Goal: Task Accomplishment & Management: Use online tool/utility

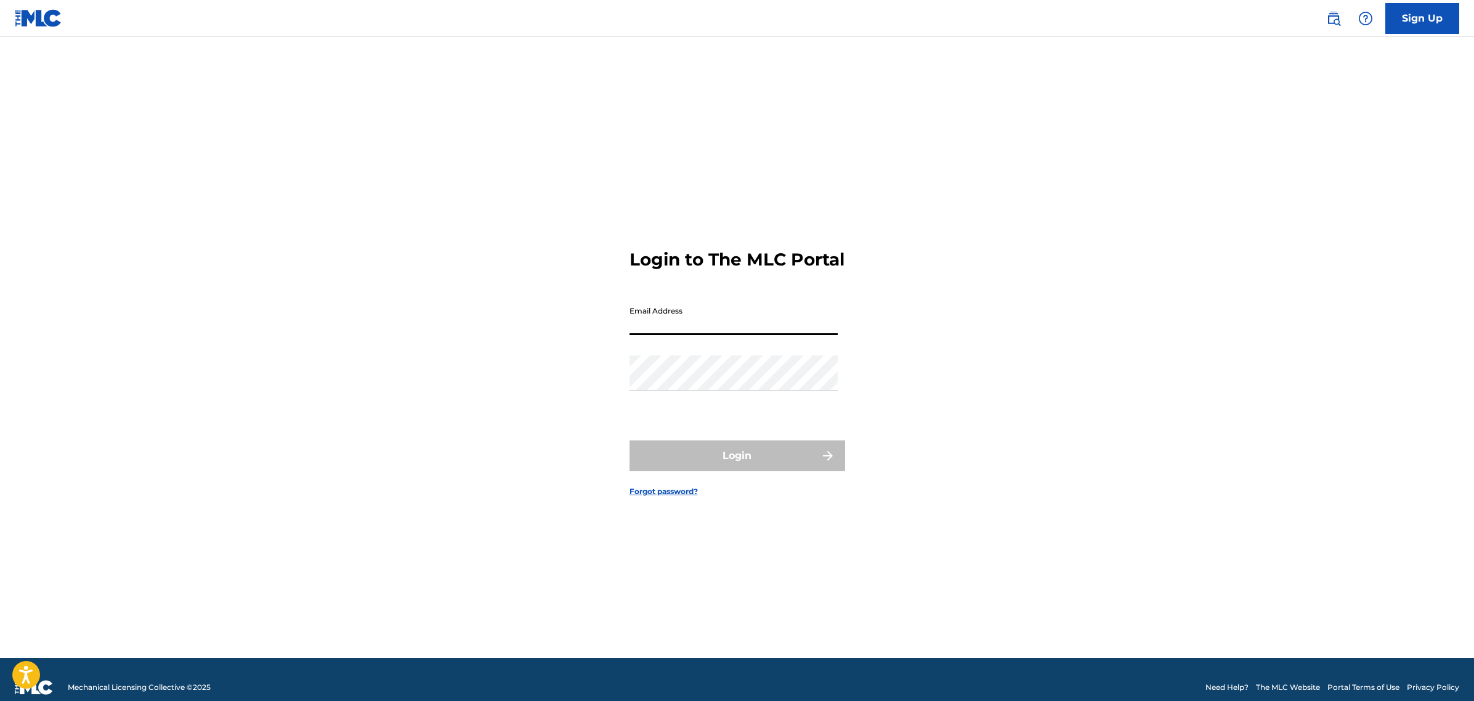
click at [765, 322] on input "Email Address" at bounding box center [734, 317] width 208 height 35
type input "[EMAIL_ADDRESS][DOMAIN_NAME]"
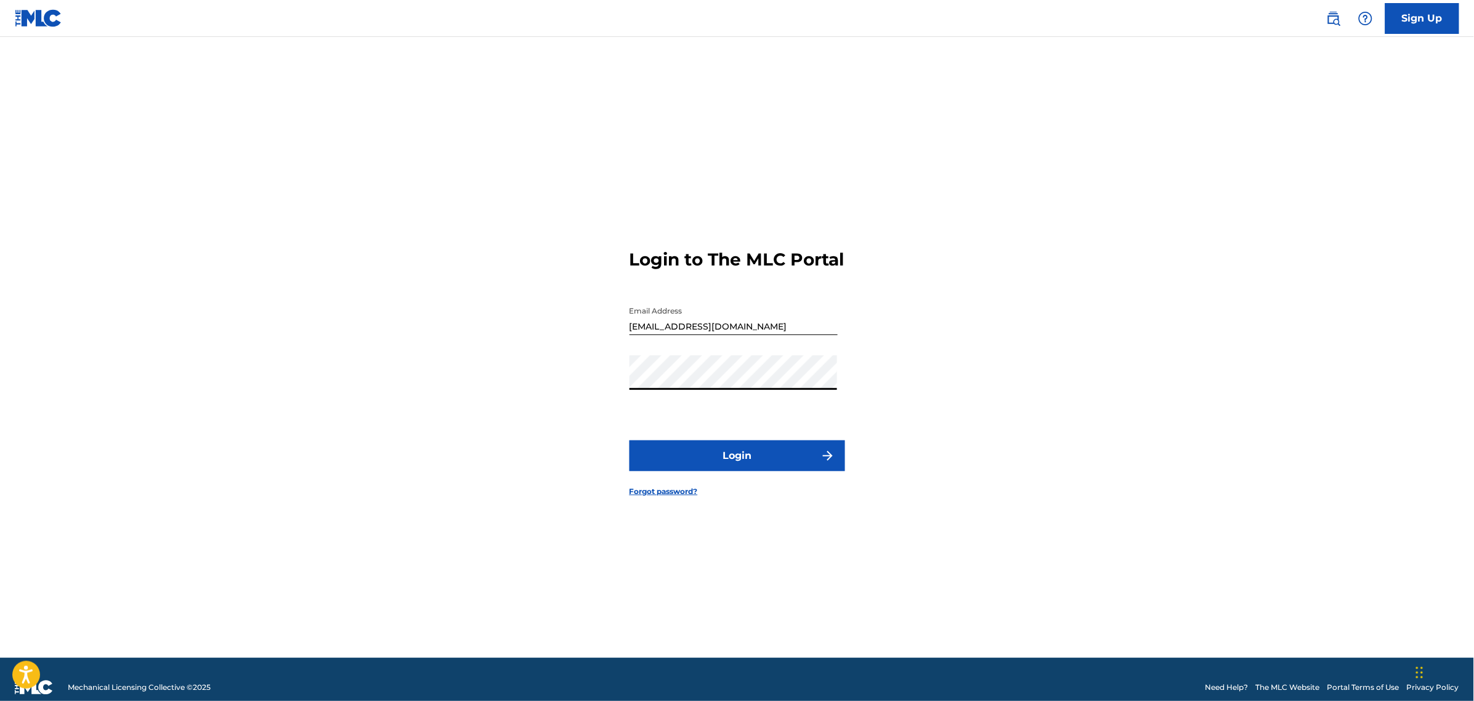
click at [761, 471] on button "Login" at bounding box center [738, 455] width 216 height 31
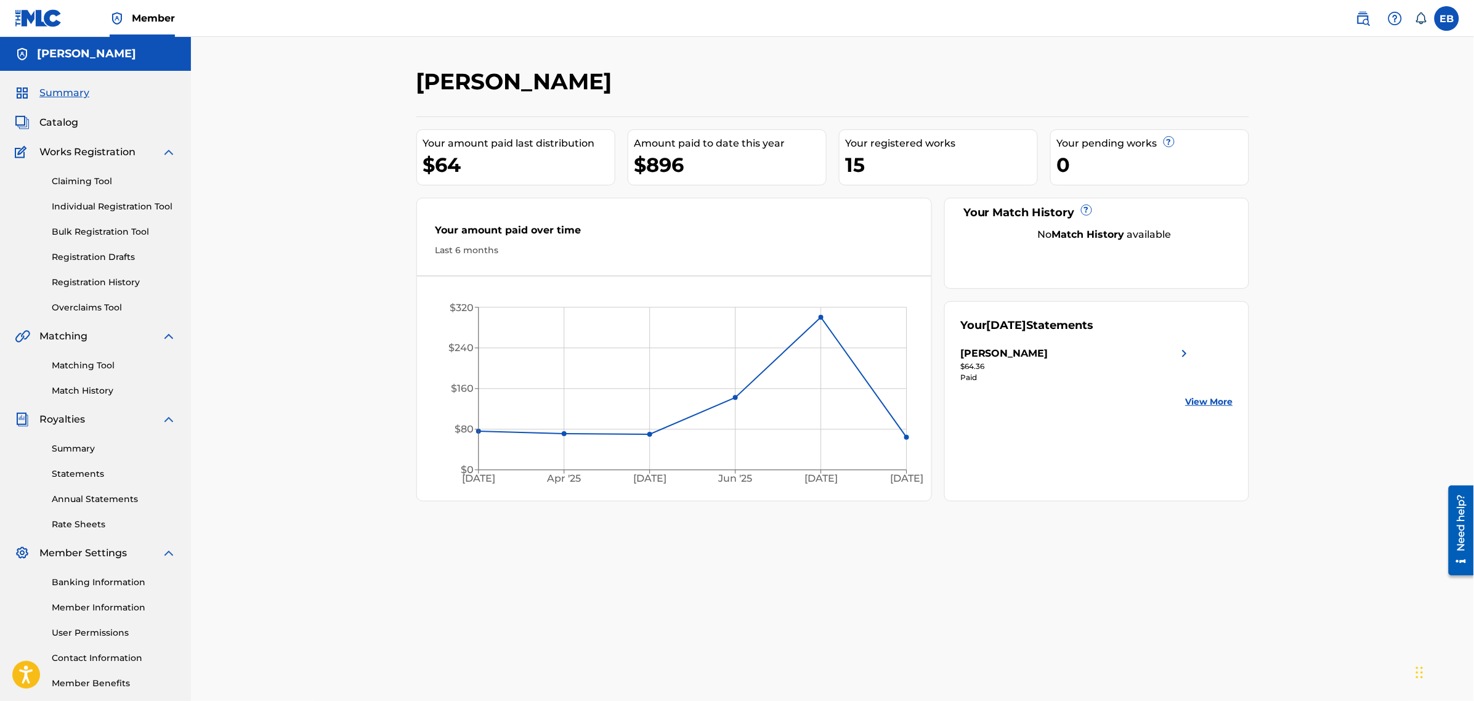
click at [118, 182] on link "Claiming Tool" at bounding box center [114, 181] width 124 height 13
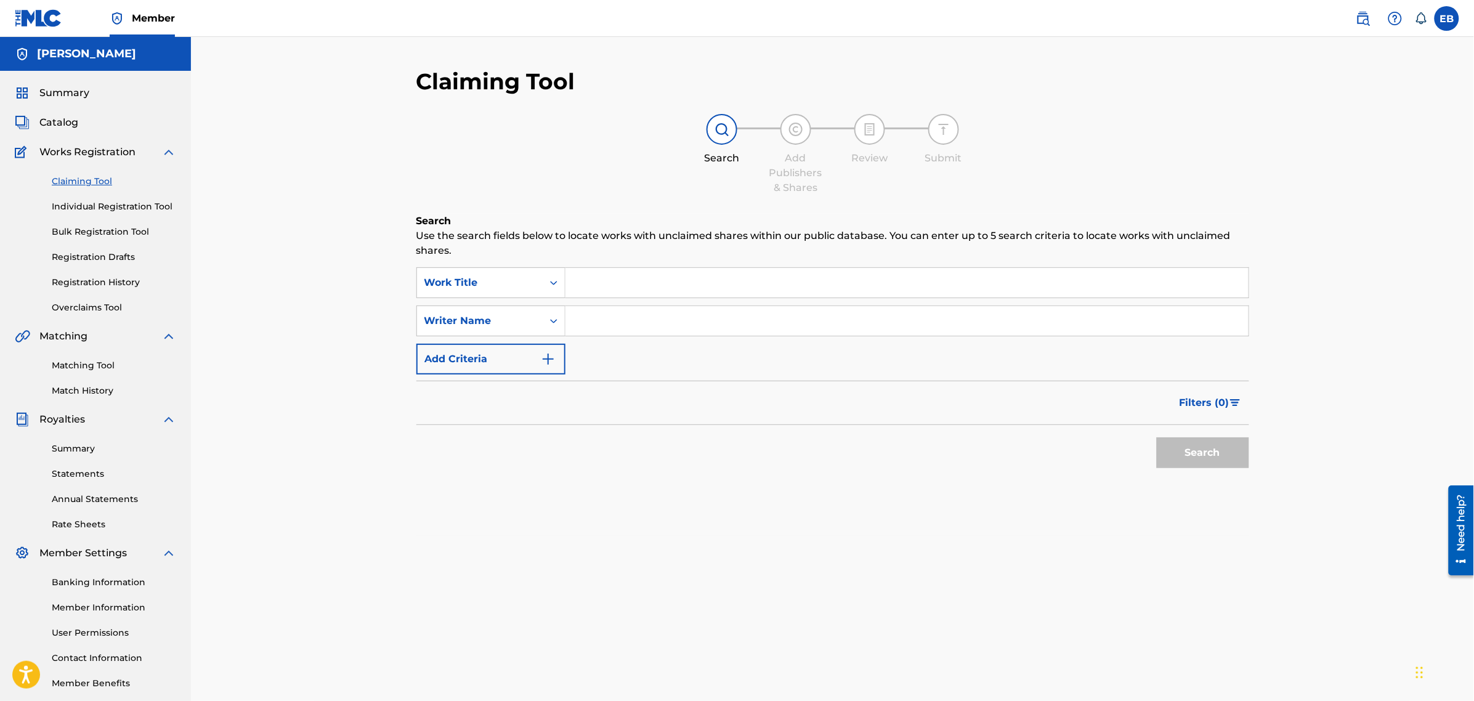
click at [628, 283] on input "Search Form" at bounding box center [907, 283] width 683 height 30
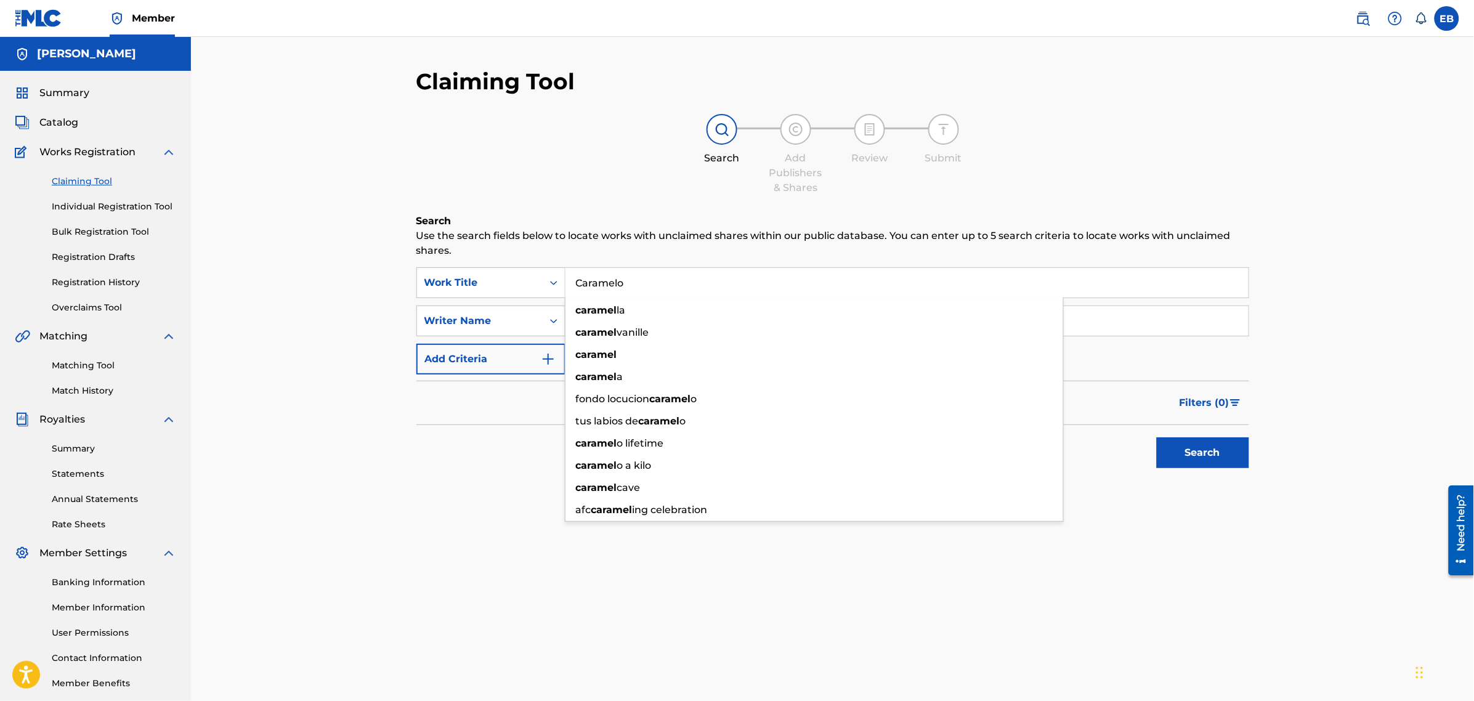
type input "Caramelo"
click at [1157, 437] on button "Search" at bounding box center [1203, 452] width 92 height 31
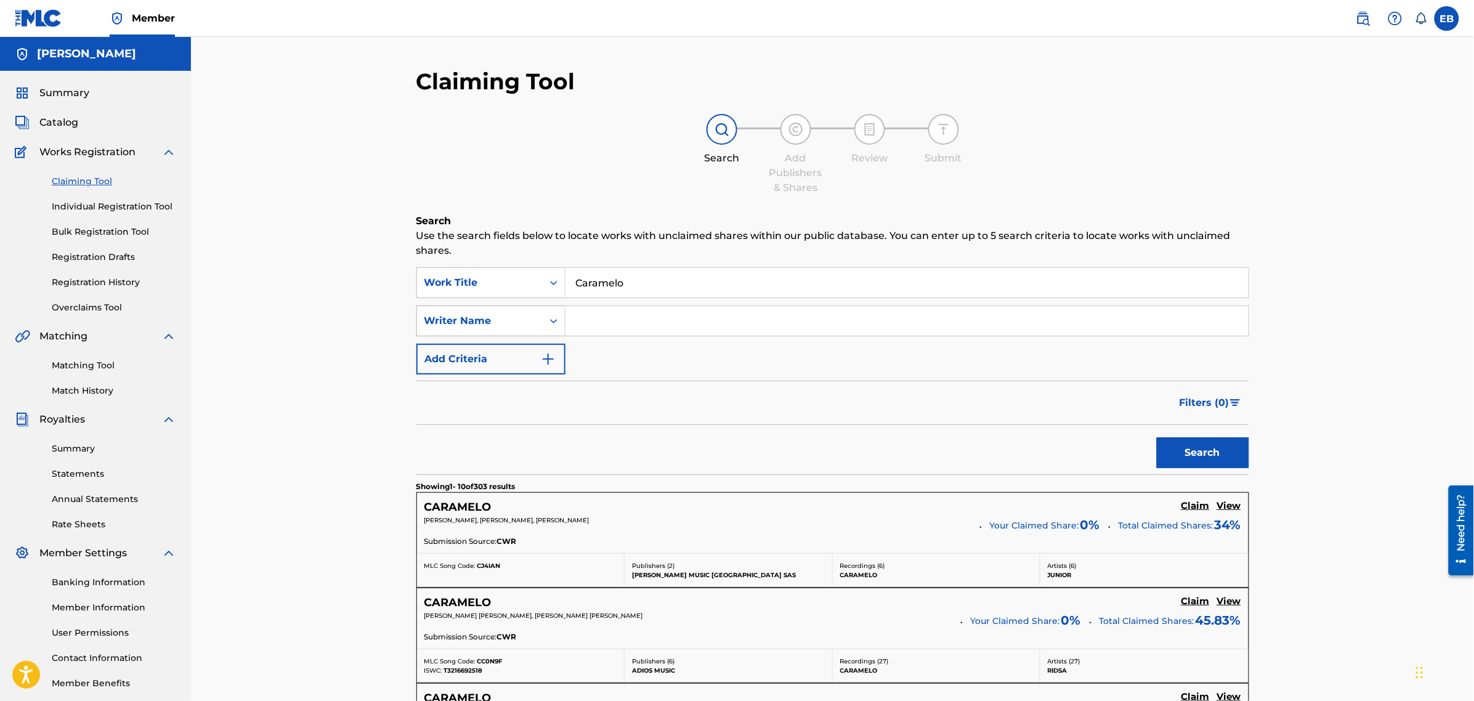
click at [505, 317] on div "Writer Name" at bounding box center [479, 321] width 111 height 15
click at [641, 320] on input "Search Form" at bounding box center [907, 321] width 683 height 30
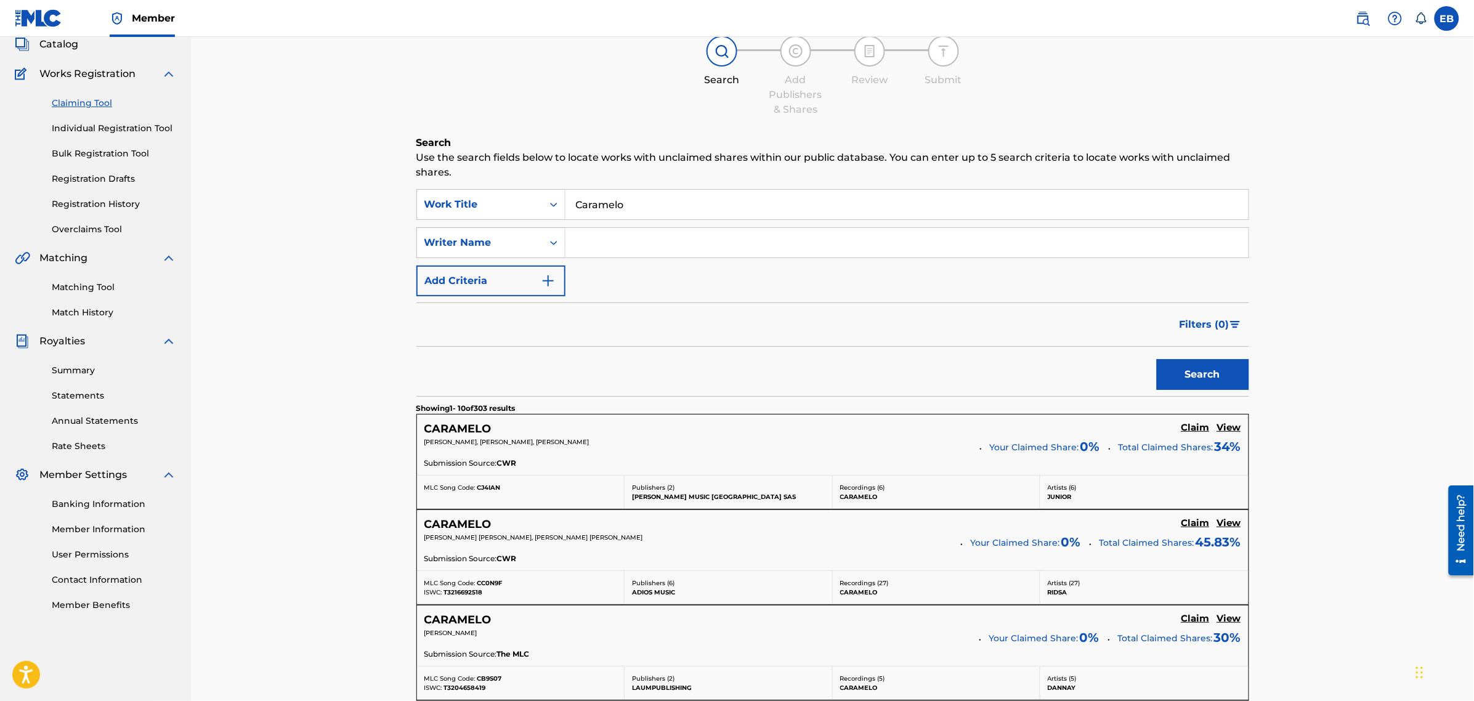
scroll to position [77, 0]
click at [650, 236] on input "Search Form" at bounding box center [907, 244] width 683 height 30
paste input "[PERSON_NAME] [PERSON_NAME]"
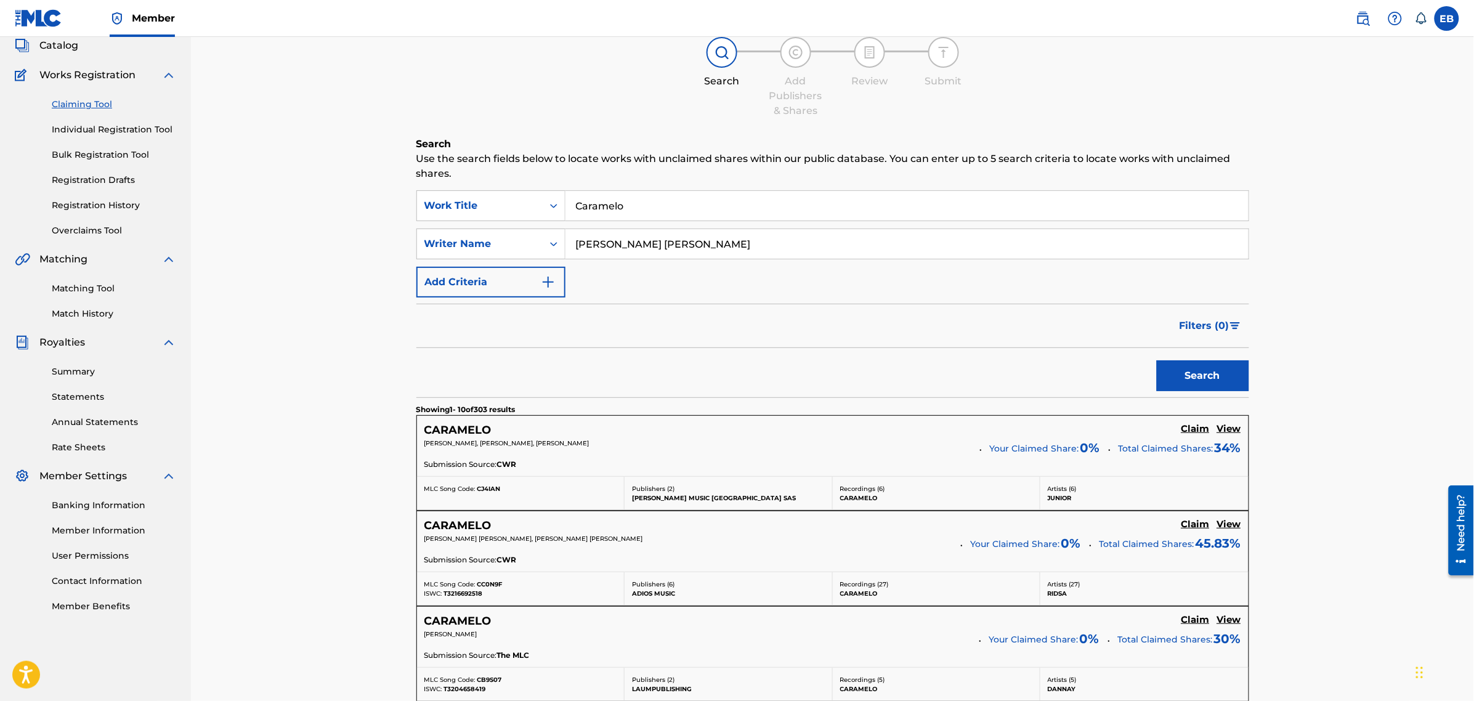
type input "[PERSON_NAME] [PERSON_NAME]"
click at [1196, 383] on button "Search" at bounding box center [1203, 375] width 92 height 31
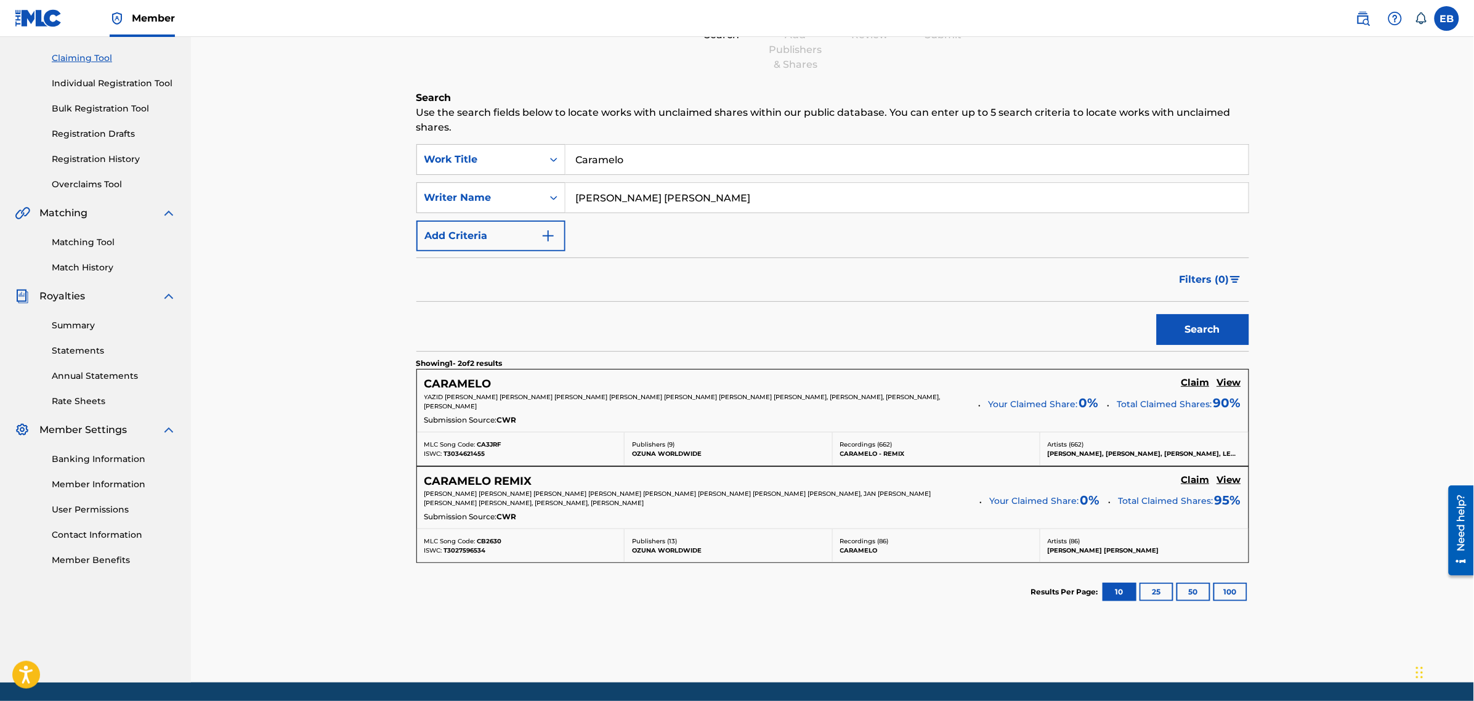
scroll to position [164, 0]
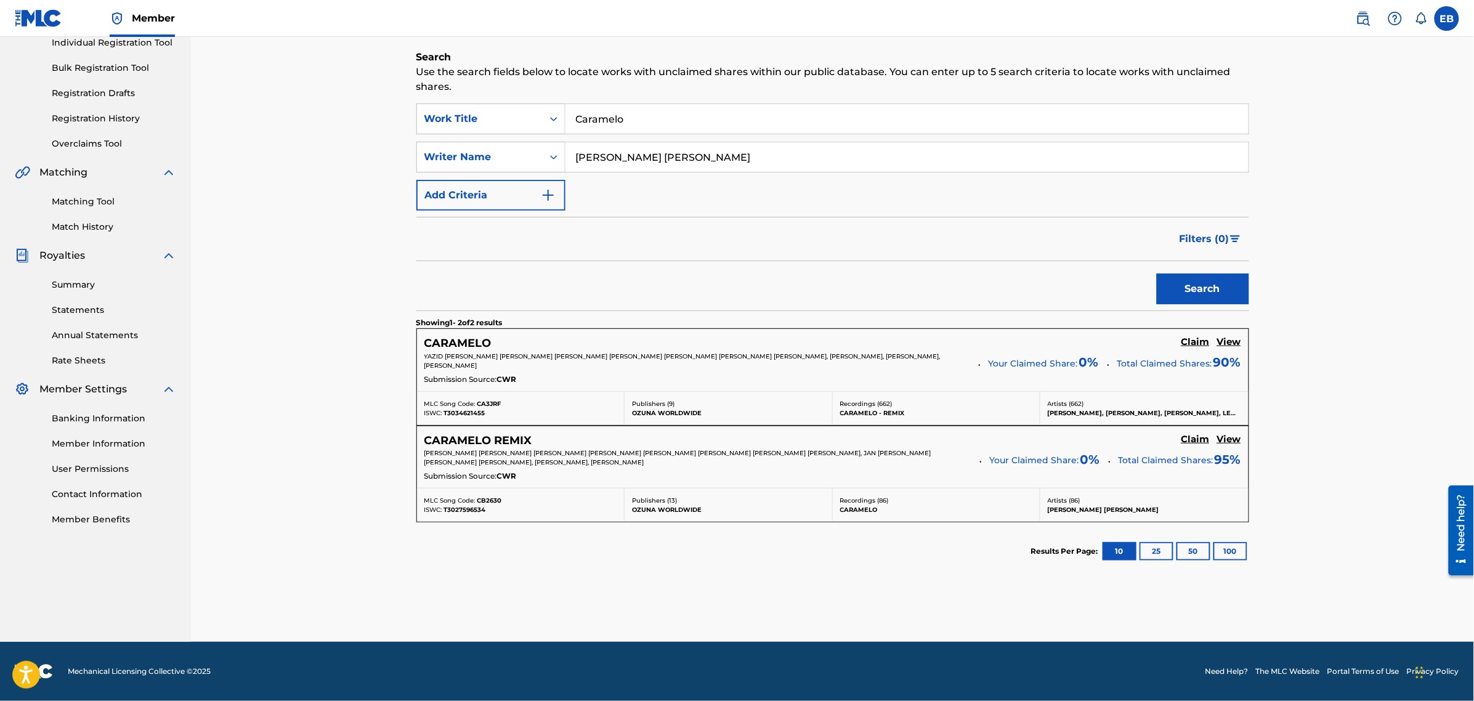
click at [1233, 346] on h5 "View" at bounding box center [1229, 342] width 24 height 12
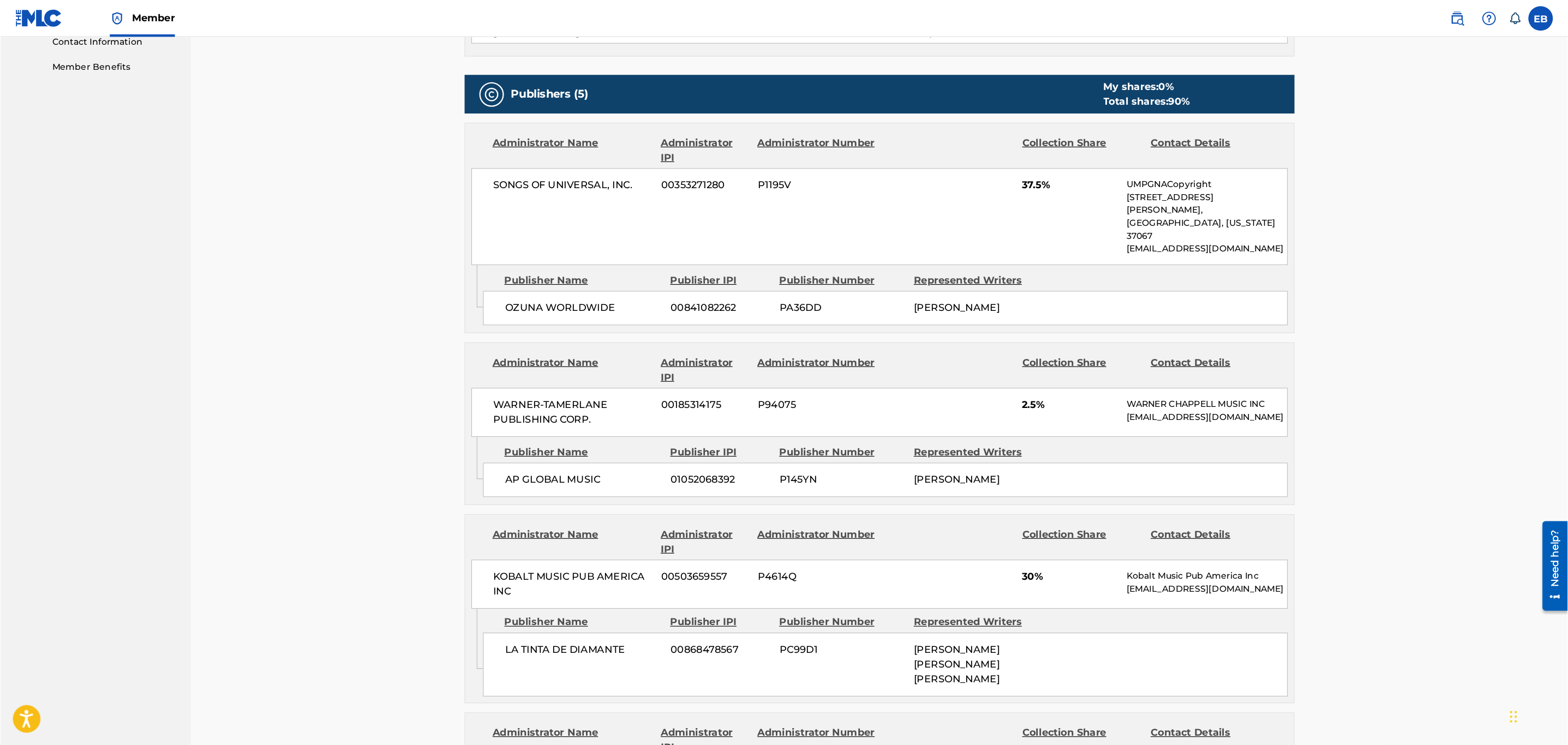
scroll to position [546, 0]
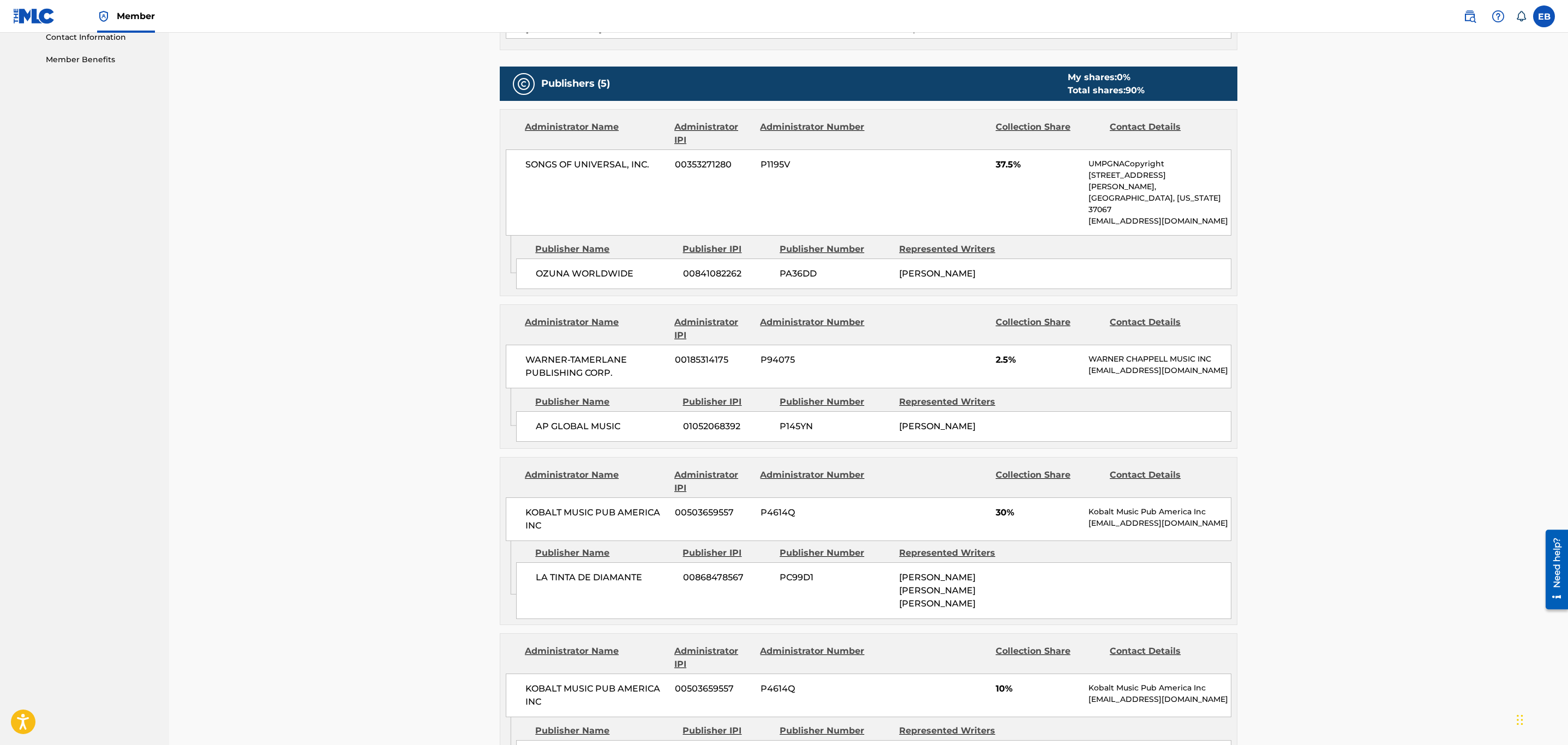
drag, startPoint x: 1303, startPoint y: 0, endPoint x: 380, endPoint y: 198, distance: 944.0
click at [380, 198] on div "< Back to results Claim shares on this work Last Edited: [DATE] Source: CWR CAR…" at bounding box center [868, 474] width 1399 height 1974
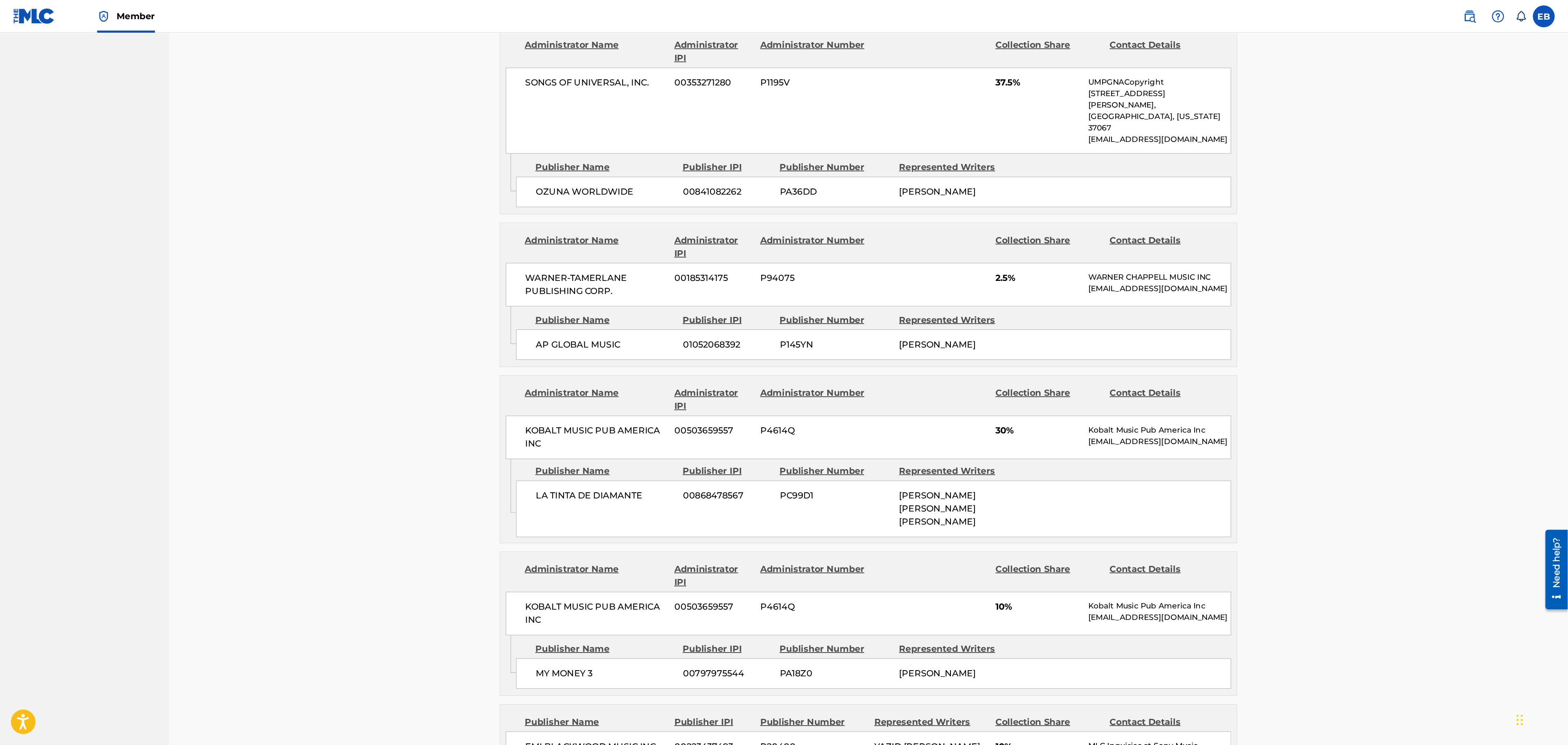
scroll to position [470, 0]
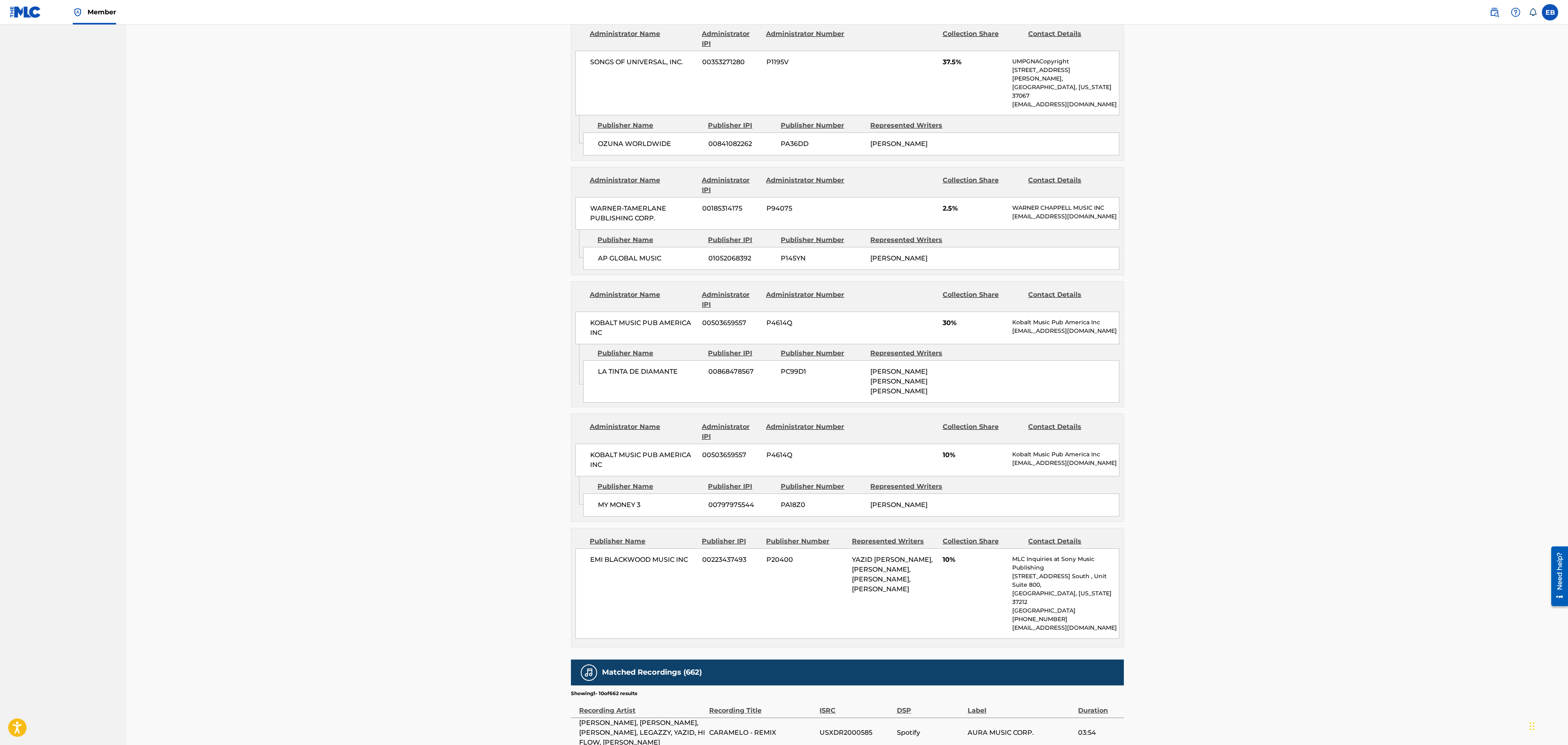
drag, startPoint x: 1177, startPoint y: 0, endPoint x: 451, endPoint y: 270, distance: 774.6
click at [452, 274] on div "< Back to results Claim shares on this work Last Edited: [DATE] Source: CWR CAR…" at bounding box center [847, 294] width 1441 height 1479
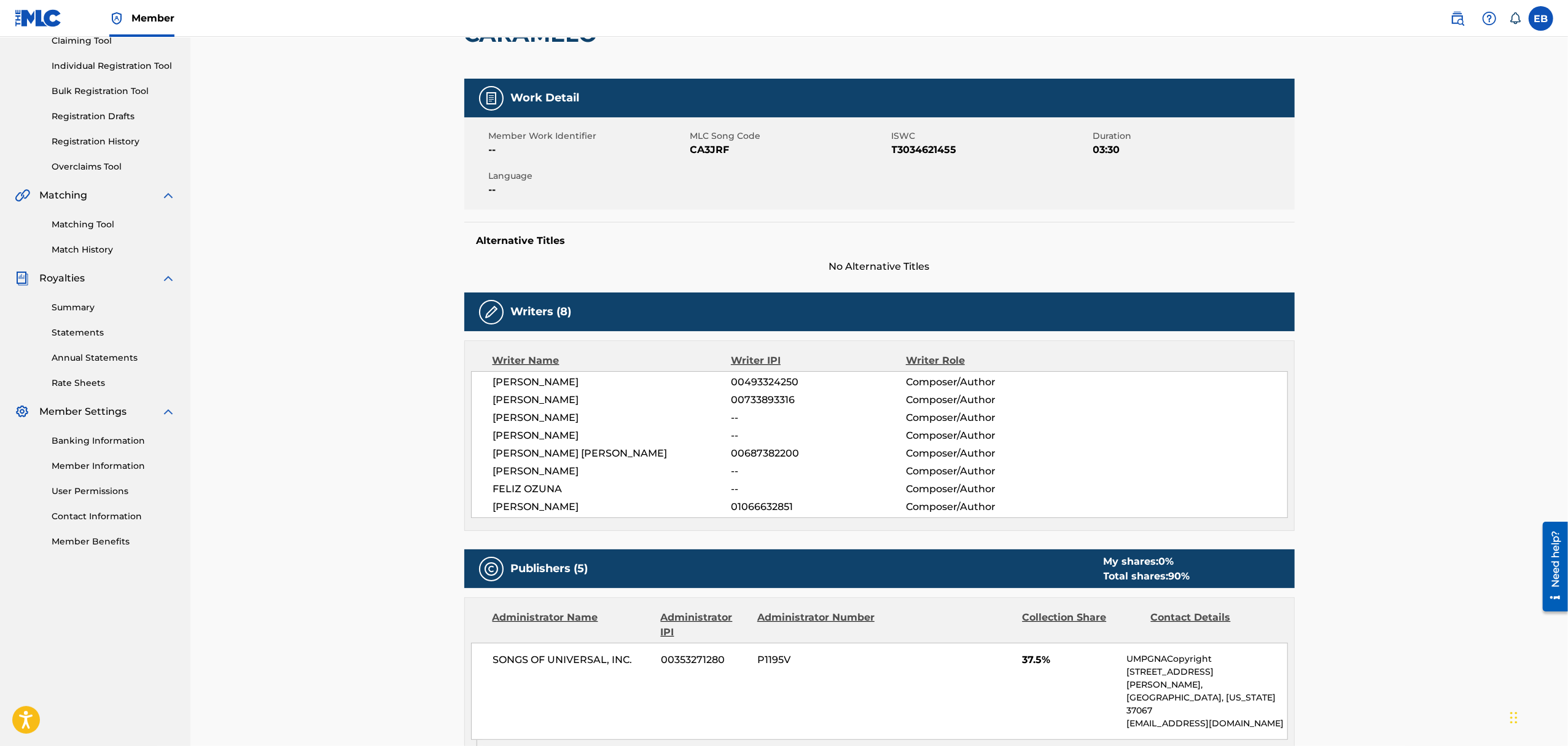
scroll to position [0, 0]
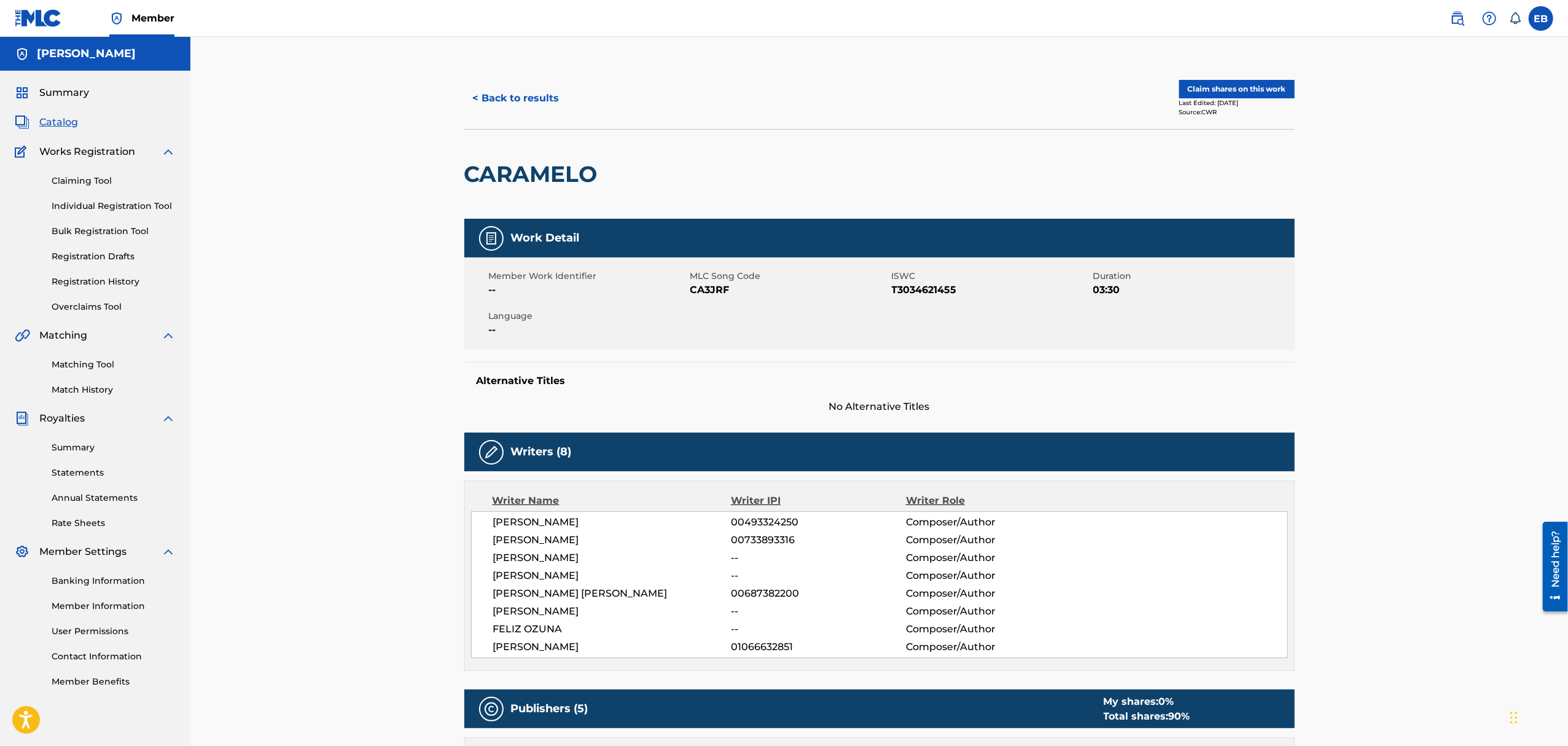
click at [553, 102] on button "< Back to results" at bounding box center [516, 98] width 104 height 31
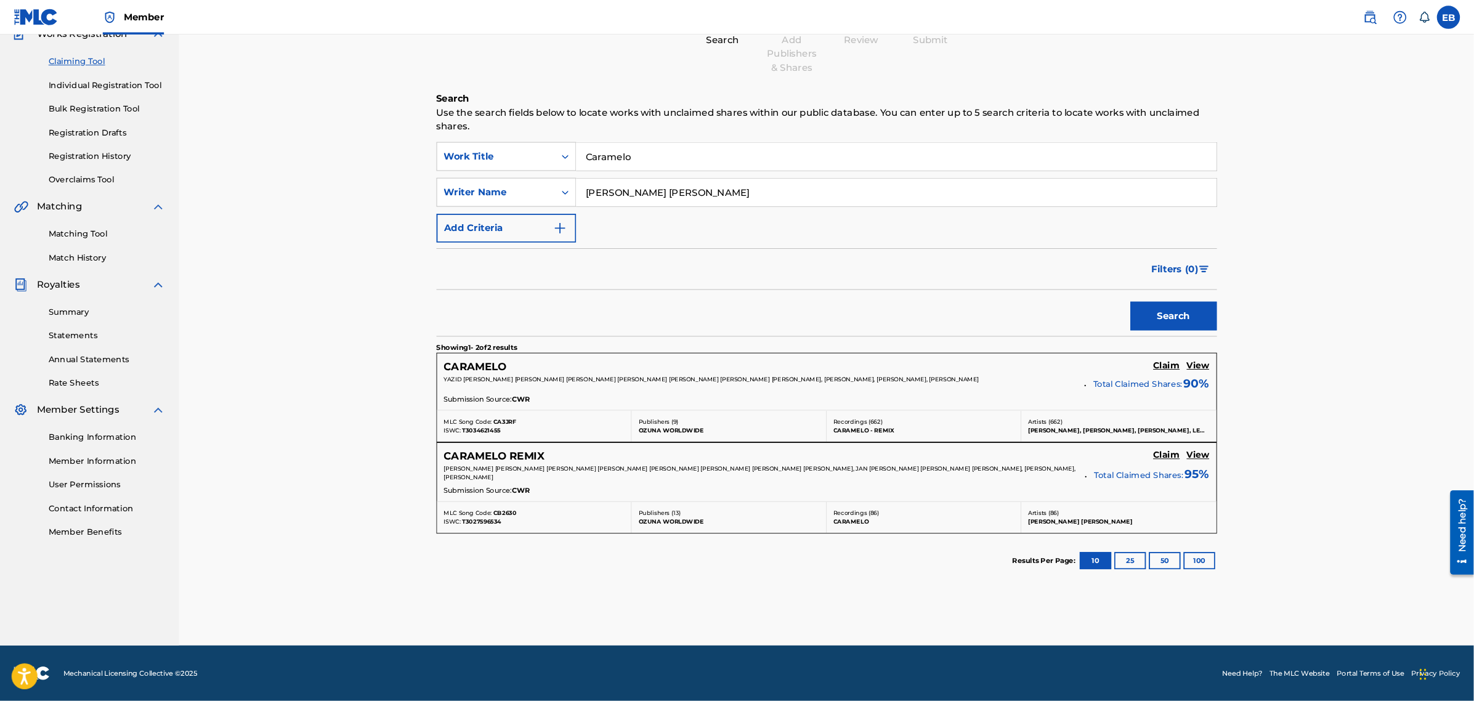
scroll to position [116, 0]
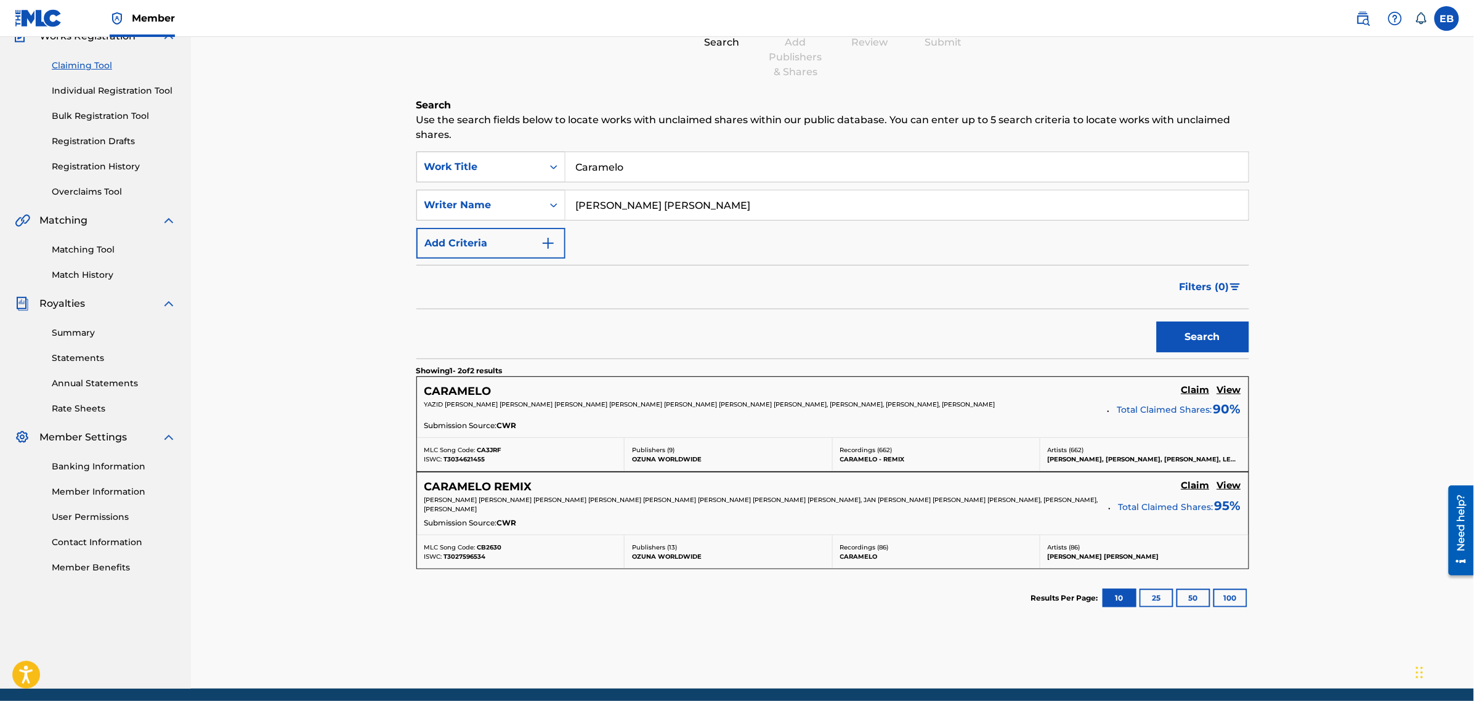
drag, startPoint x: 1576, startPoint y: 0, endPoint x: 666, endPoint y: 599, distance: 1089.2
click at [678, 601] on section "Results Per Page: 10 25 50 100" at bounding box center [832, 598] width 833 height 58
click at [1227, 391] on h5 "View" at bounding box center [1229, 390] width 24 height 12
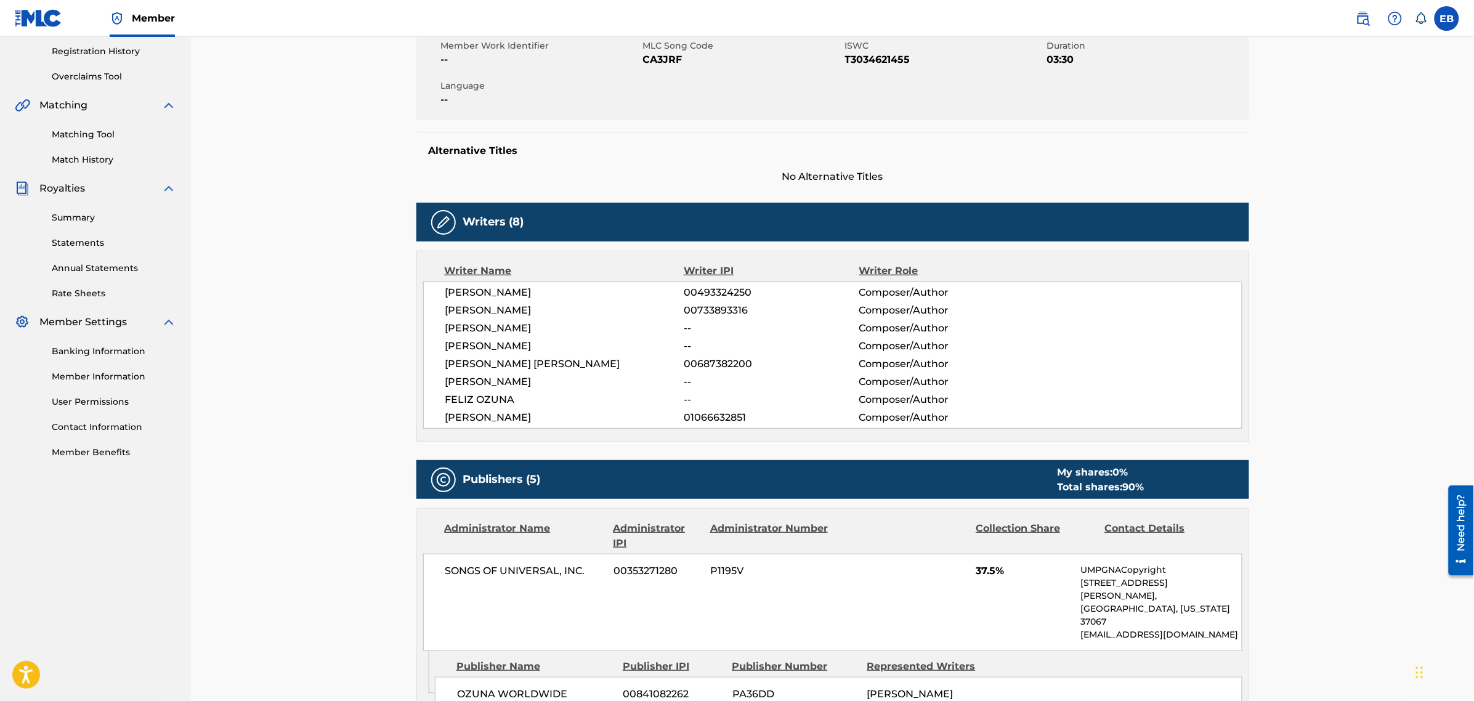
scroll to position [308, 0]
